Goal: Book appointment/travel/reservation

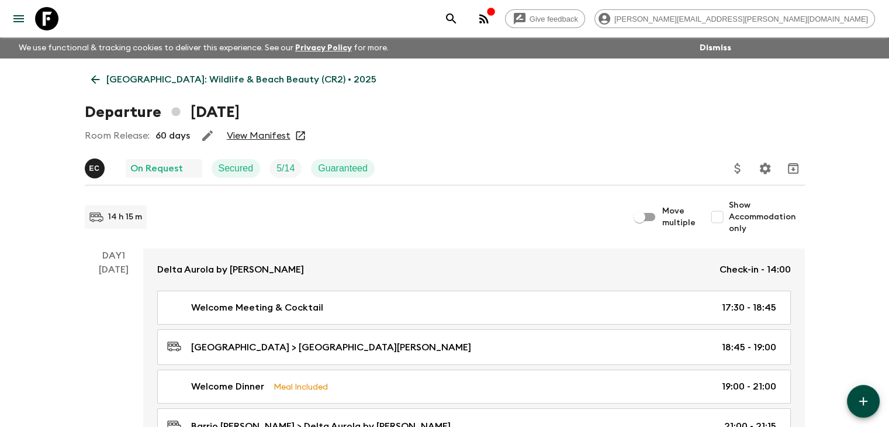
click at [98, 77] on icon at bounding box center [95, 79] width 13 height 13
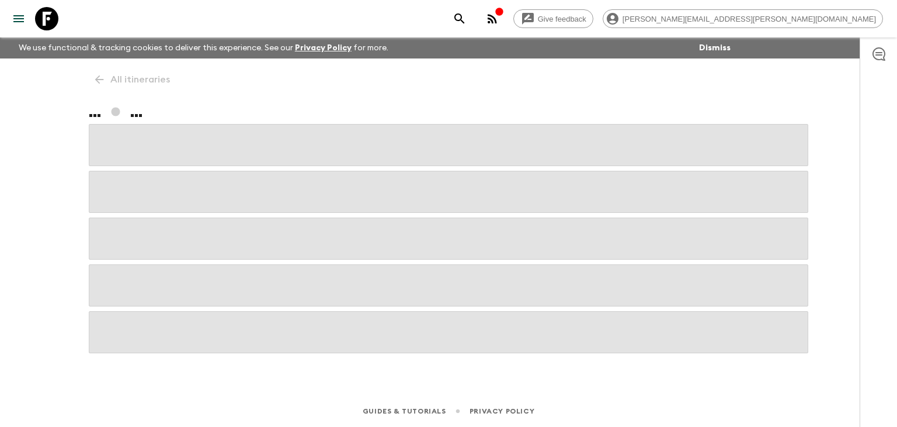
click at [98, 77] on div "All itineraries ... ..." at bounding box center [449, 210] width 748 height 304
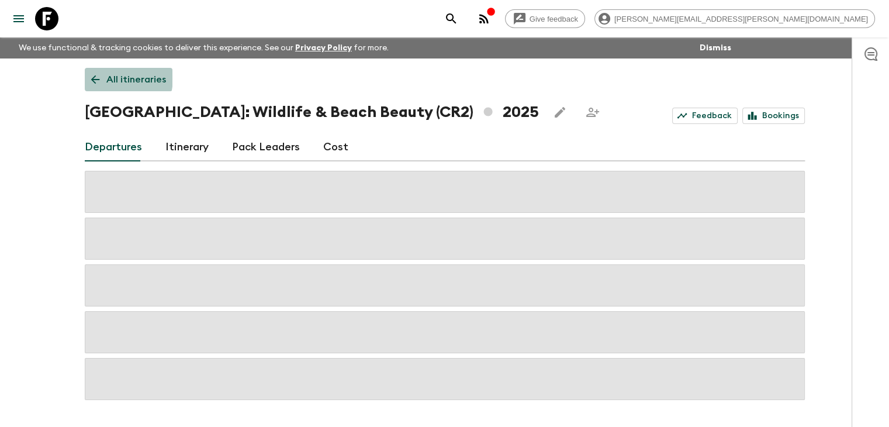
click at [98, 77] on icon at bounding box center [95, 79] width 13 height 13
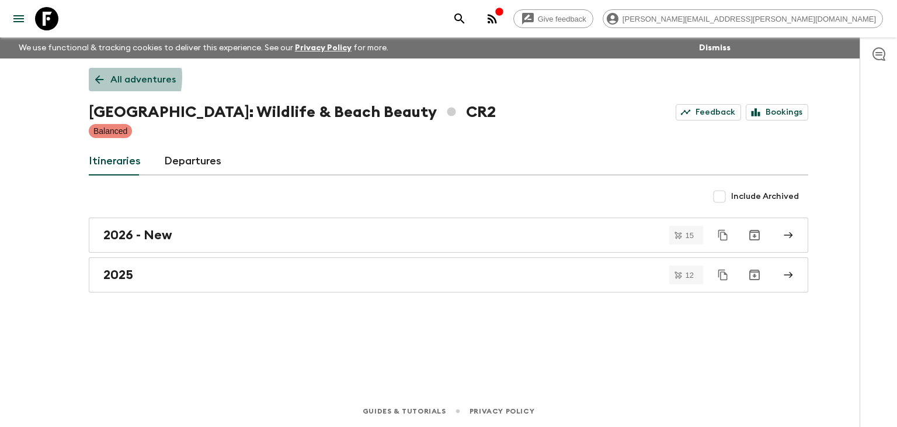
click at [99, 78] on icon at bounding box center [99, 79] width 13 height 13
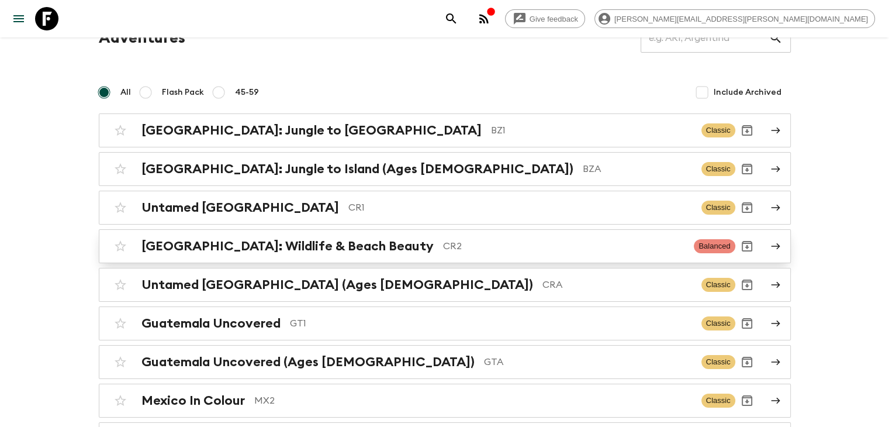
scroll to position [117, 0]
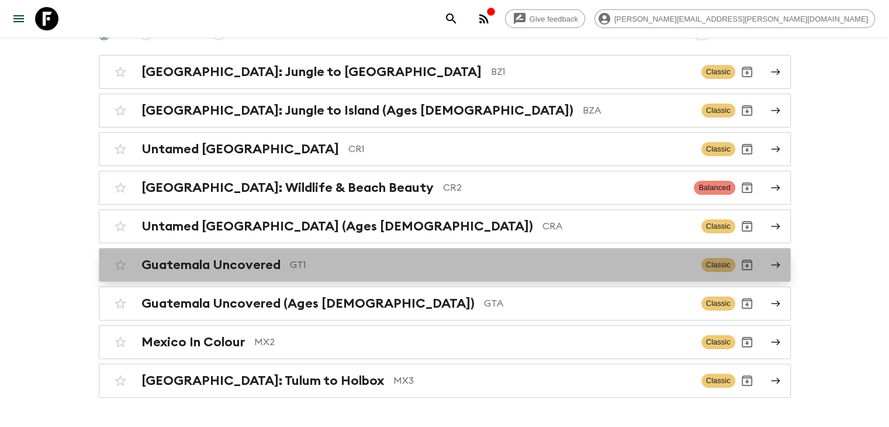
click at [285, 265] on div "Guatemala Uncovered GT1" at bounding box center [416, 264] width 550 height 15
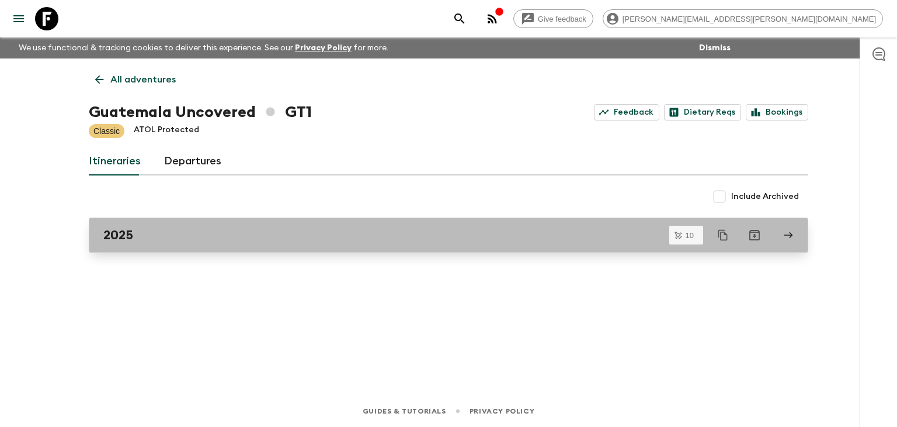
click at [268, 234] on div "2025" at bounding box center [437, 234] width 668 height 15
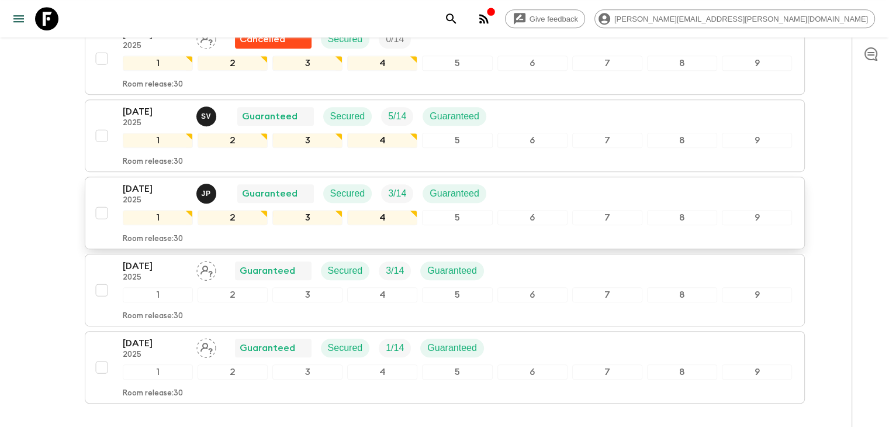
scroll to position [632, 0]
